Goal: Task Accomplishment & Management: Use online tool/utility

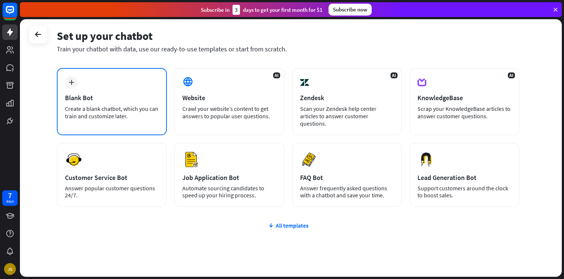
scroll to position [10, 0]
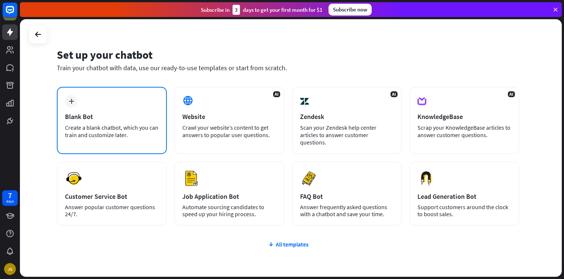
click at [111, 131] on div "Create a blank chatbot, which you can train and customize later." at bounding box center [112, 131] width 94 height 15
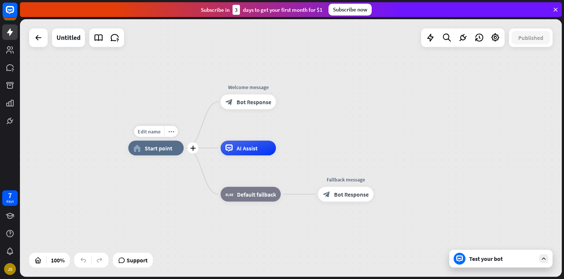
click at [154, 148] on span "Start point" at bounding box center [159, 147] width 28 height 7
click at [157, 99] on div "Edit name more_horiz home_2 Start point Welcome message block_bot_response Bot …" at bounding box center [291, 147] width 542 height 257
click at [154, 151] on span "Start point" at bounding box center [159, 147] width 28 height 7
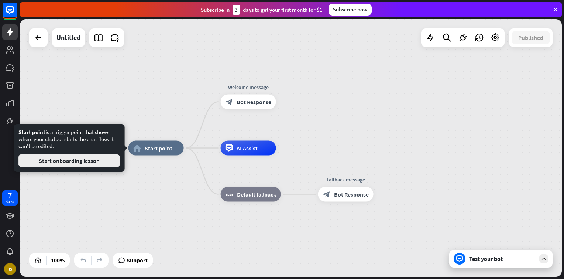
click at [99, 164] on button "Start onboarding lesson" at bounding box center [69, 160] width 102 height 13
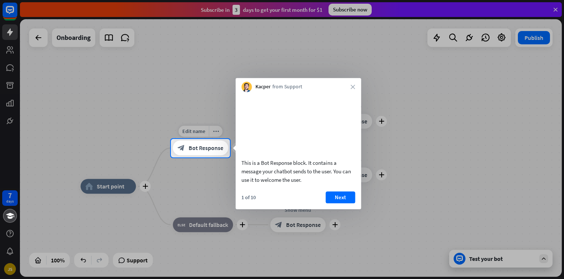
click at [201, 152] on div "block_bot_response Bot Response" at bounding box center [200, 148] width 55 height 15
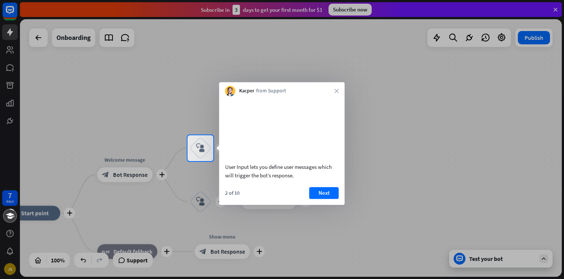
click at [134, 133] on div at bounding box center [282, 67] width 564 height 135
click at [313, 196] on button "Next" at bounding box center [324, 193] width 30 height 12
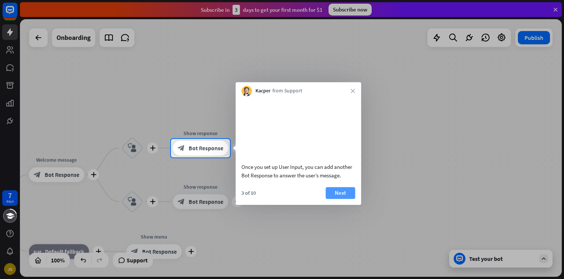
click at [332, 197] on button "Next" at bounding box center [341, 193] width 30 height 12
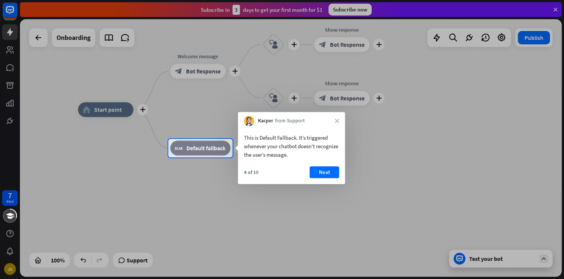
click at [334, 124] on div "Kacper from Support close" at bounding box center [291, 119] width 107 height 14
click at [337, 122] on icon "close" at bounding box center [337, 120] width 4 height 4
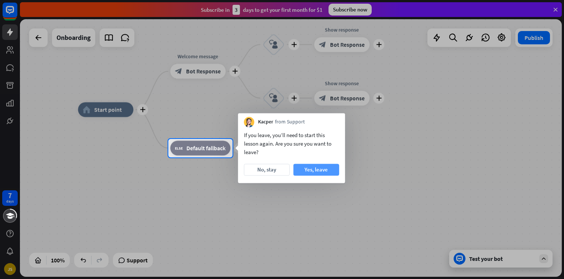
click at [301, 169] on button "Yes, leave" at bounding box center [316, 170] width 46 height 12
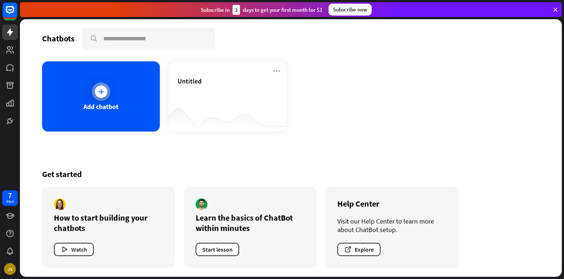
click at [143, 84] on div "Add chatbot" at bounding box center [101, 96] width 118 height 70
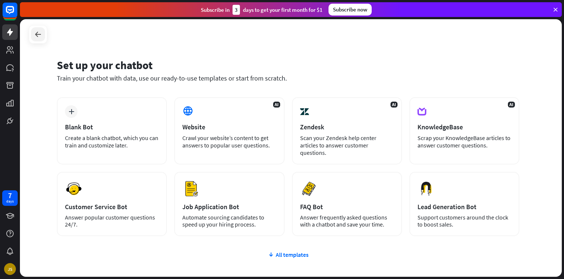
click at [43, 33] on div at bounding box center [38, 34] width 14 height 14
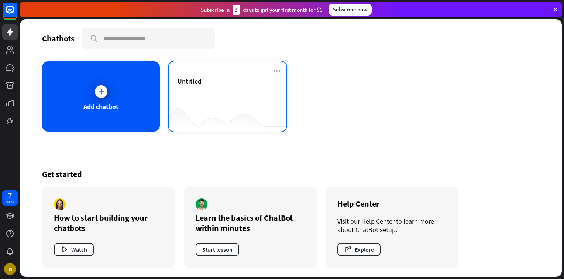
click at [235, 125] on div at bounding box center [228, 117] width 118 height 28
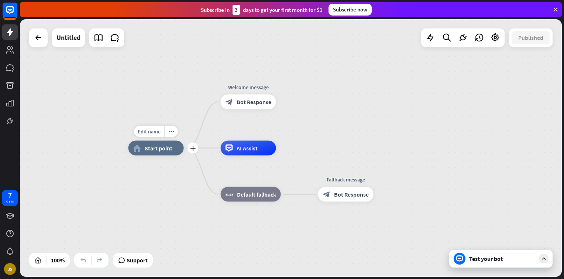
click at [154, 152] on div "home_2 Start point" at bounding box center [155, 148] width 55 height 15
click at [152, 133] on span "Edit name" at bounding box center [149, 131] width 23 height 7
type input "*********"
click at [161, 104] on div "********* home_2 Start point Welcome message block_bot_response Bot Response AI…" at bounding box center [291, 147] width 542 height 257
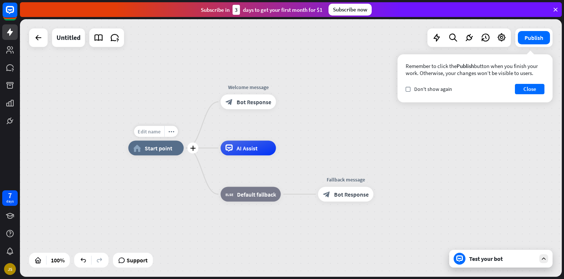
click at [160, 133] on span "Edit name" at bounding box center [149, 131] width 23 height 7
type input "*"
